Goal: Use online tool/utility: Utilize a website feature to perform a specific function

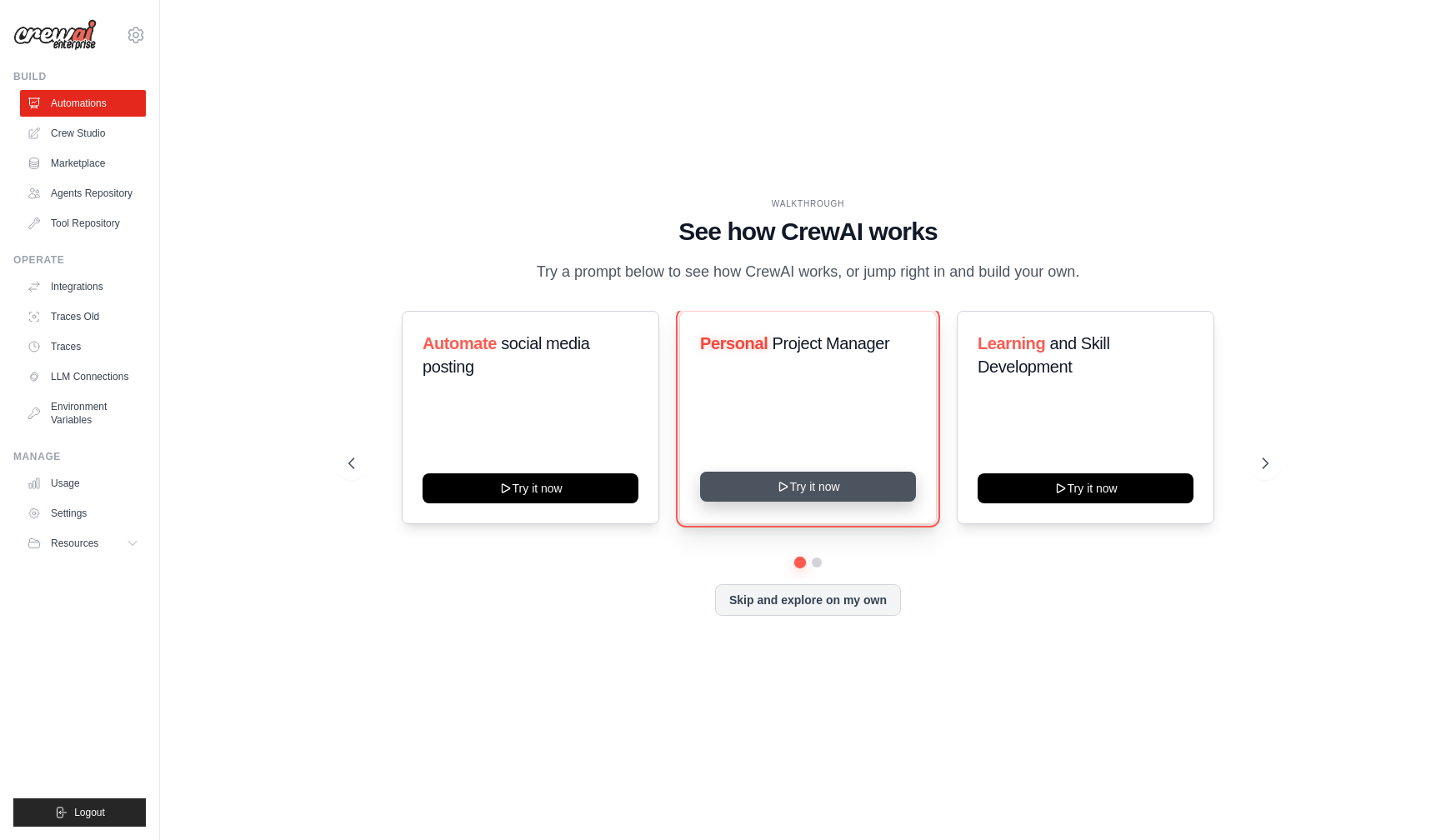
click at [746, 492] on button "Try it now" at bounding box center [808, 487] width 216 height 30
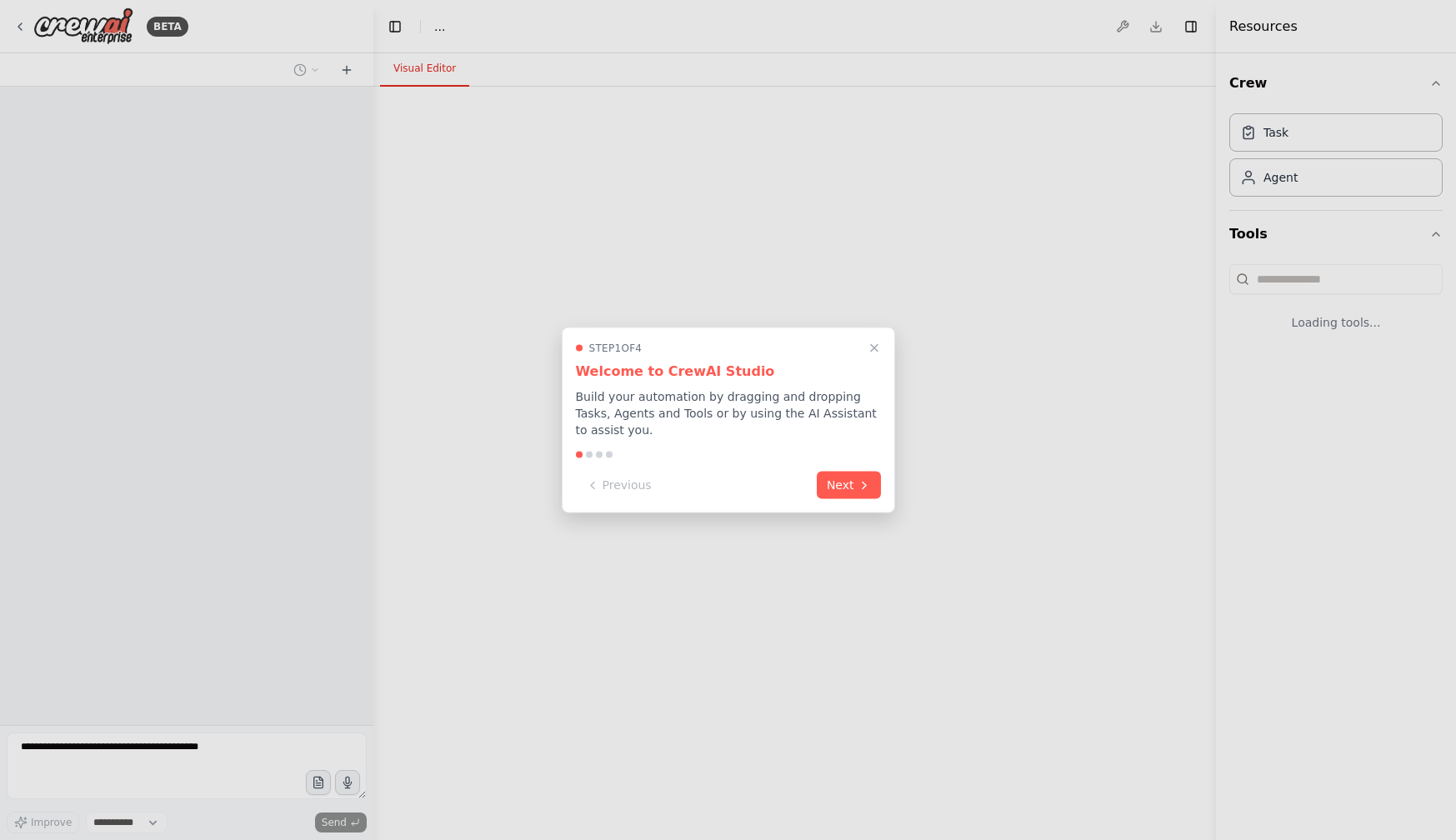
select select "****"
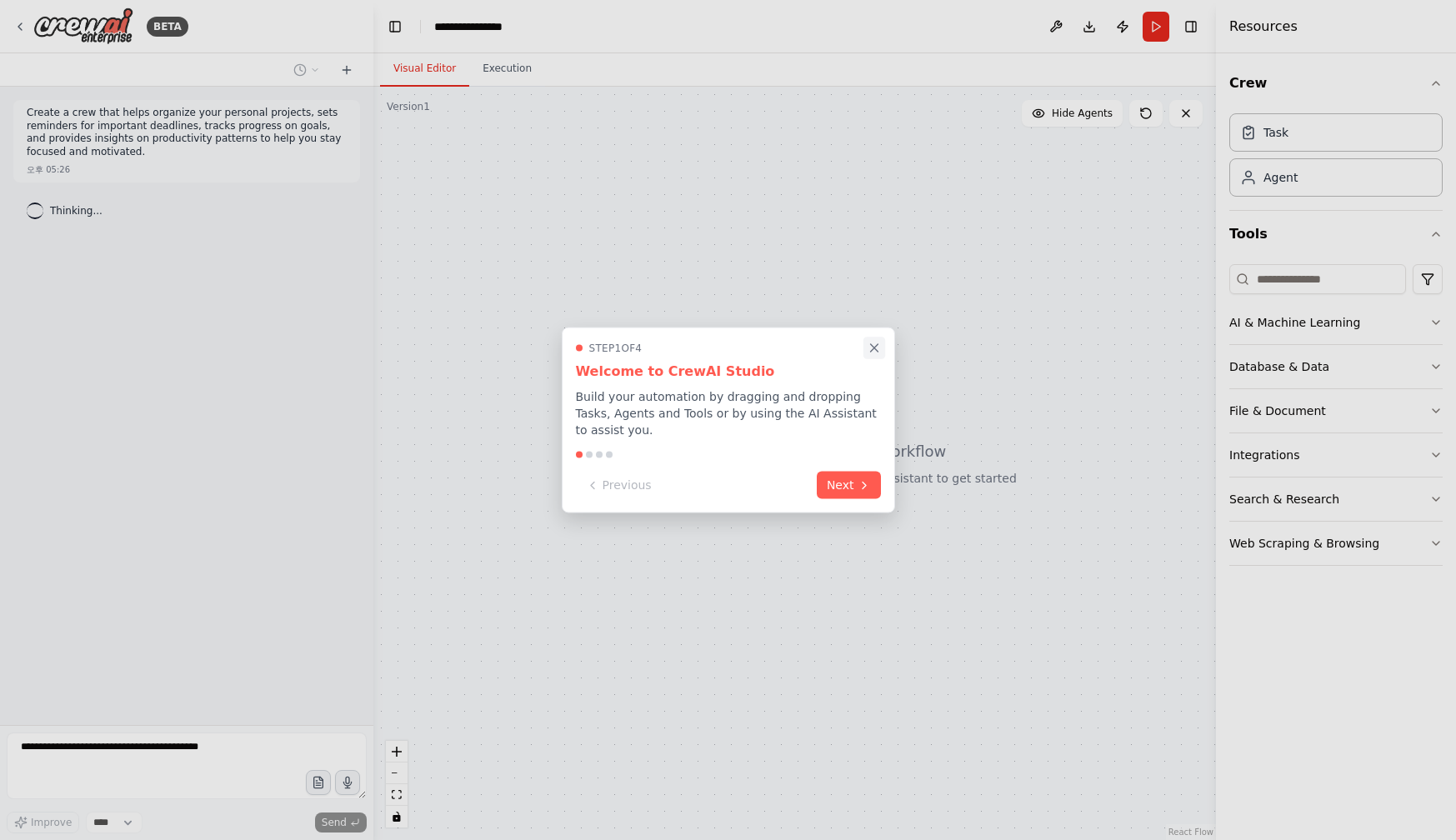
click at [871, 349] on icon "Close walkthrough" at bounding box center [874, 348] width 7 height 7
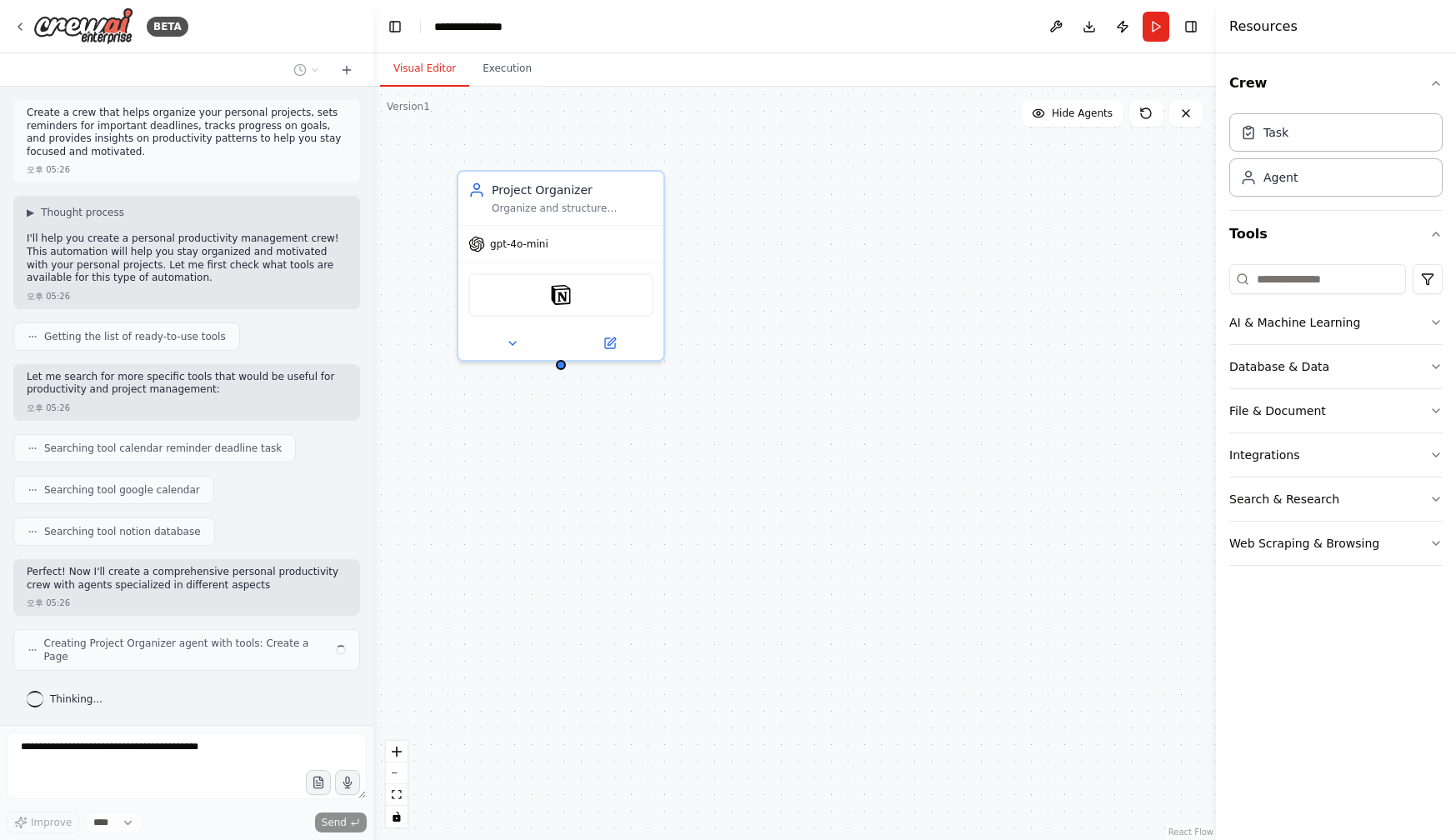
scroll to position [1, 0]
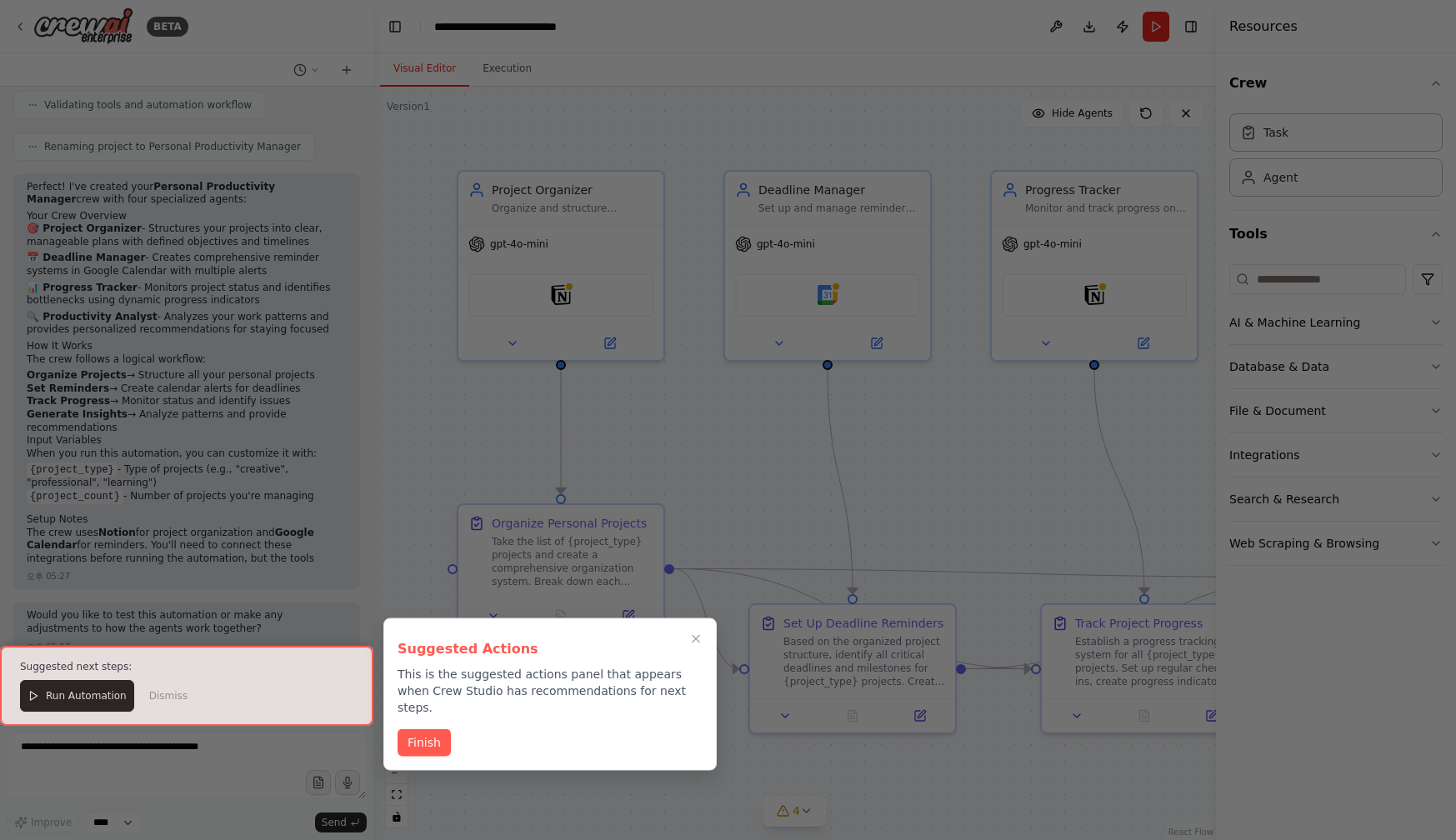
click at [155, 698] on div at bounding box center [187, 685] width 373 height 80
click at [165, 698] on div at bounding box center [187, 685] width 373 height 80
click at [113, 702] on div at bounding box center [187, 685] width 373 height 80
click at [425, 741] on div "Suggested Actions This is the suggested actions panel that appears when Crew St…" at bounding box center [550, 694] width 333 height 153
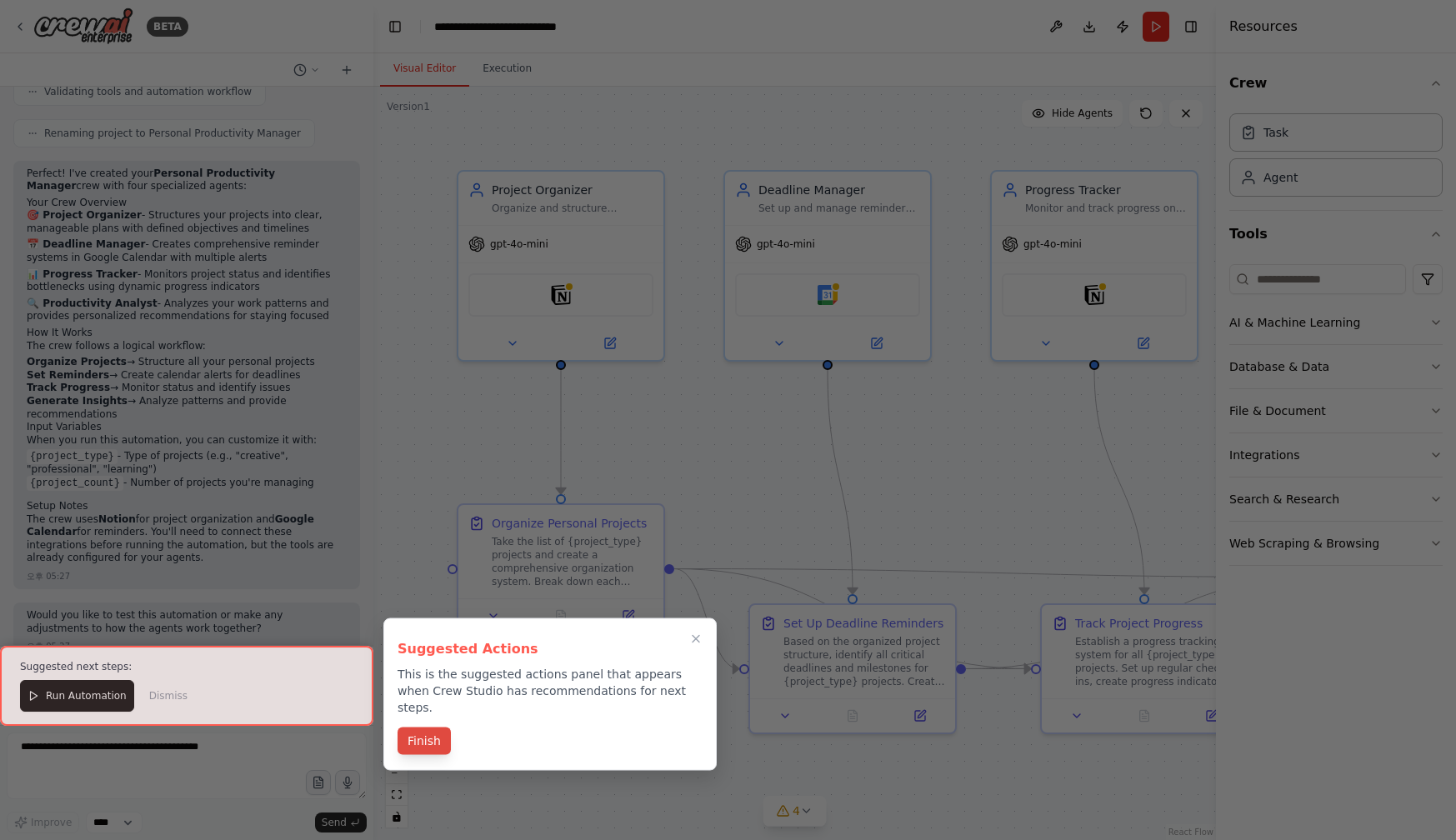
click at [425, 730] on button "Finish" at bounding box center [425, 741] width 53 height 28
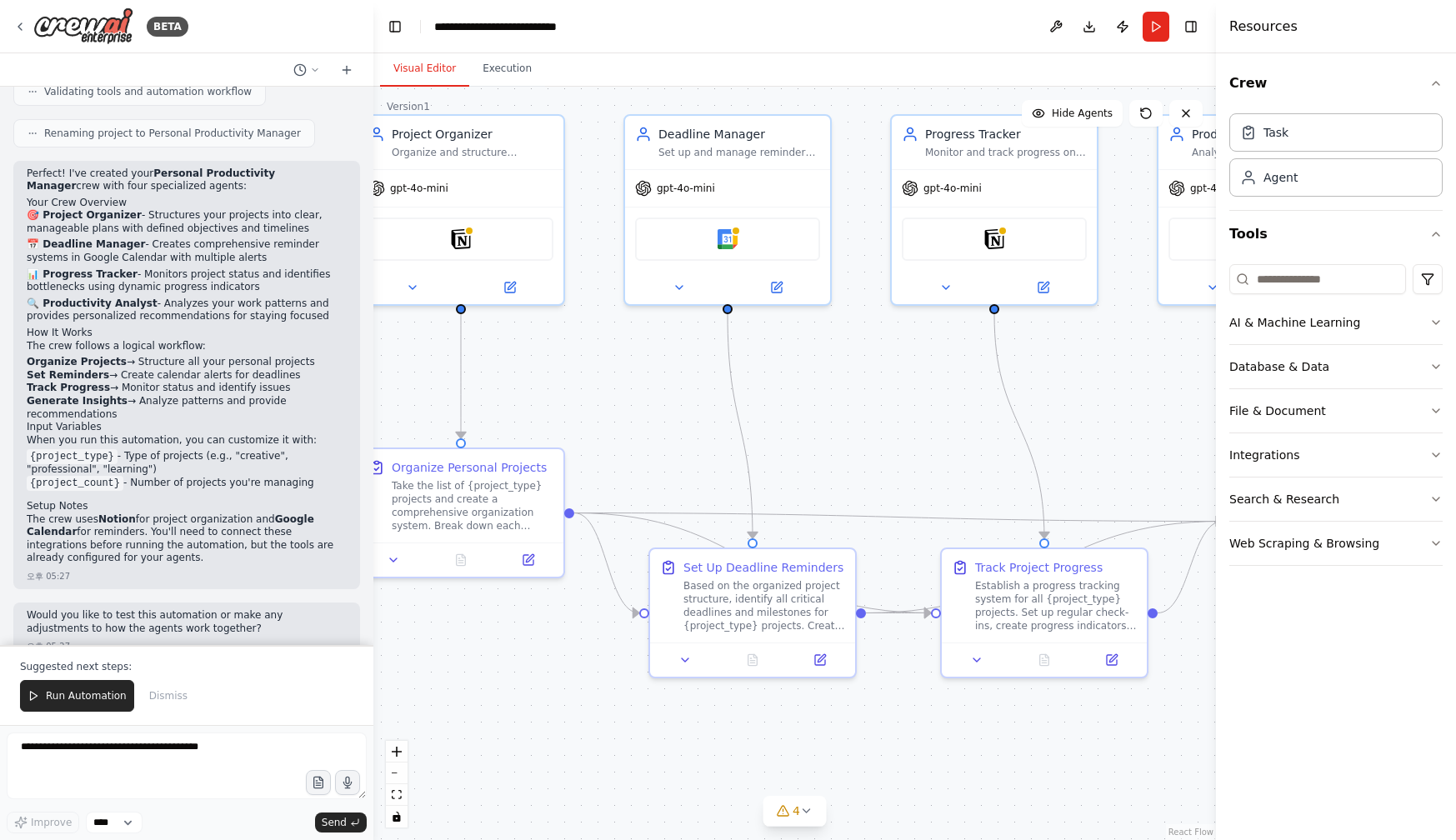
drag, startPoint x: 766, startPoint y: 540, endPoint x: 666, endPoint y: 484, distance: 114.6
click at [666, 484] on div ".deletable-edge-delete-btn { width: 20px; height: 20px; border: 0px solid #ffff…" at bounding box center [794, 464] width 843 height 753
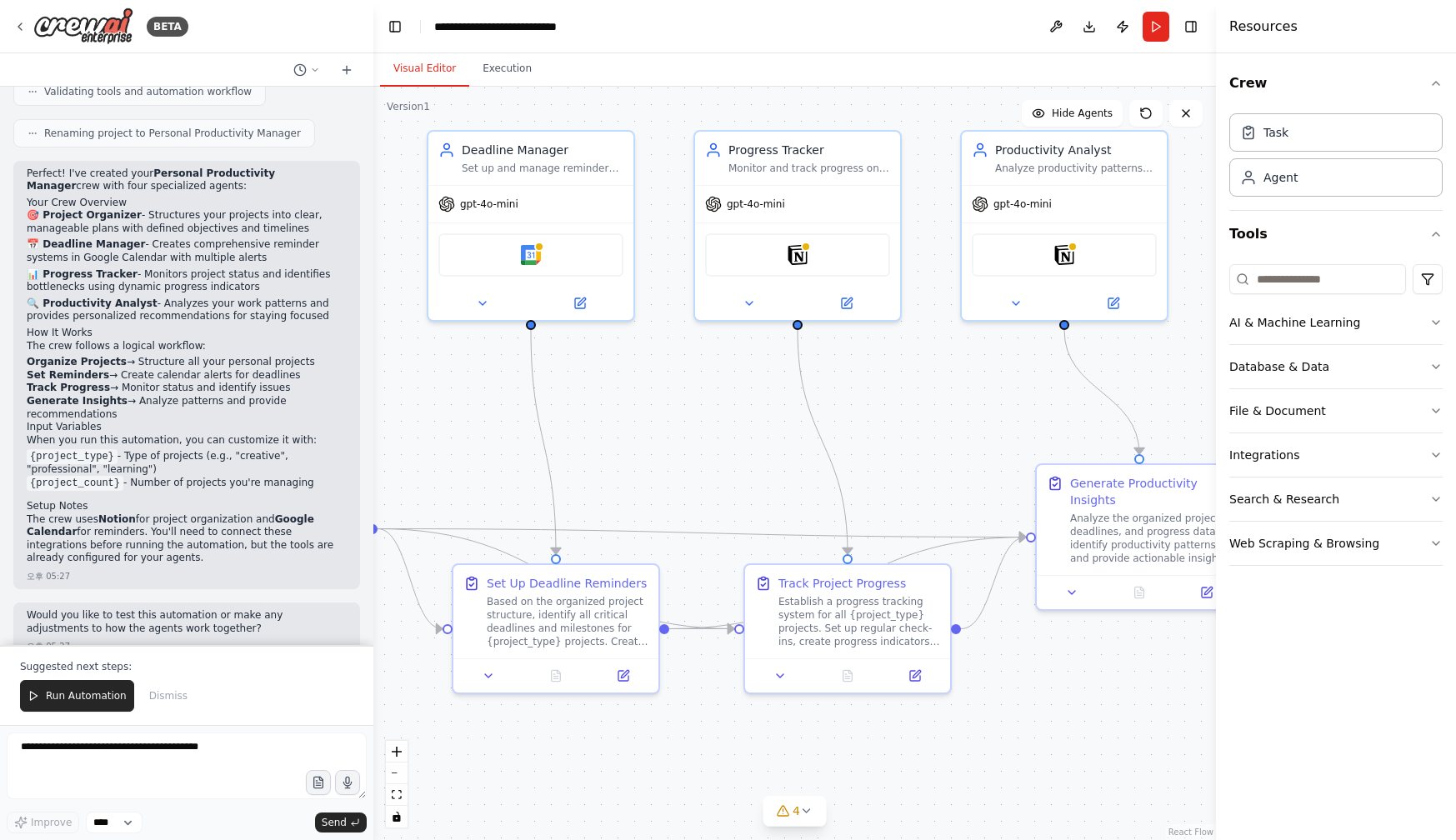
drag, startPoint x: 835, startPoint y: 405, endPoint x: 639, endPoint y: 421, distance: 196.7
click at [639, 421] on div ".deletable-edge-delete-btn { width: 20px; height: 20px; border: 0px solid #ffff…" at bounding box center [794, 464] width 843 height 753
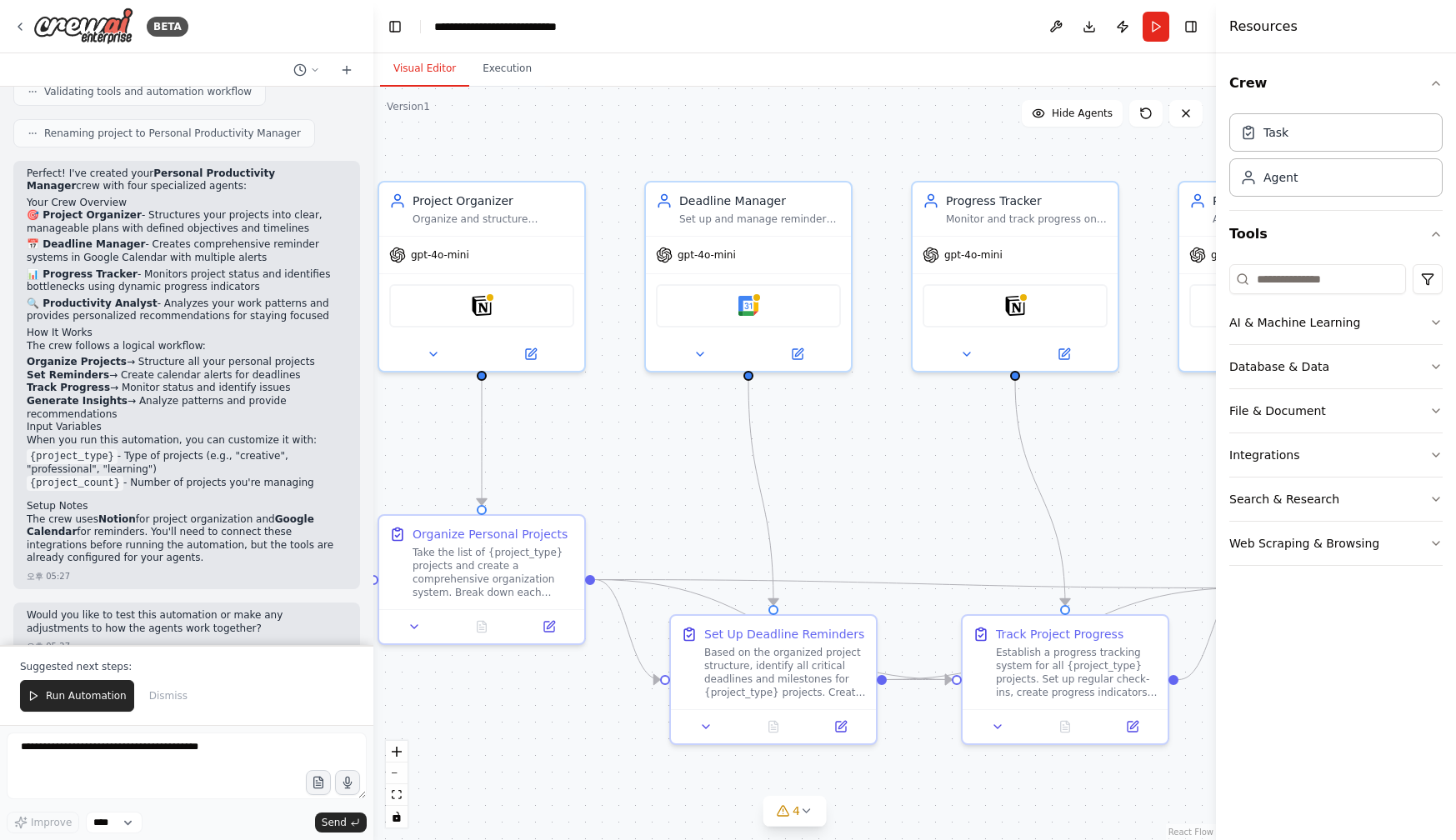
drag, startPoint x: 746, startPoint y: 452, endPoint x: 971, endPoint y: 504, distance: 230.9
click at [971, 503] on div ".deletable-edge-delete-btn { width: 20px; height: 20px; border: 0px solid #ffff…" at bounding box center [794, 464] width 843 height 753
click at [1188, 20] on button "Toggle Right Sidebar" at bounding box center [1191, 27] width 23 height 23
